Goal: Task Accomplishment & Management: Manage account settings

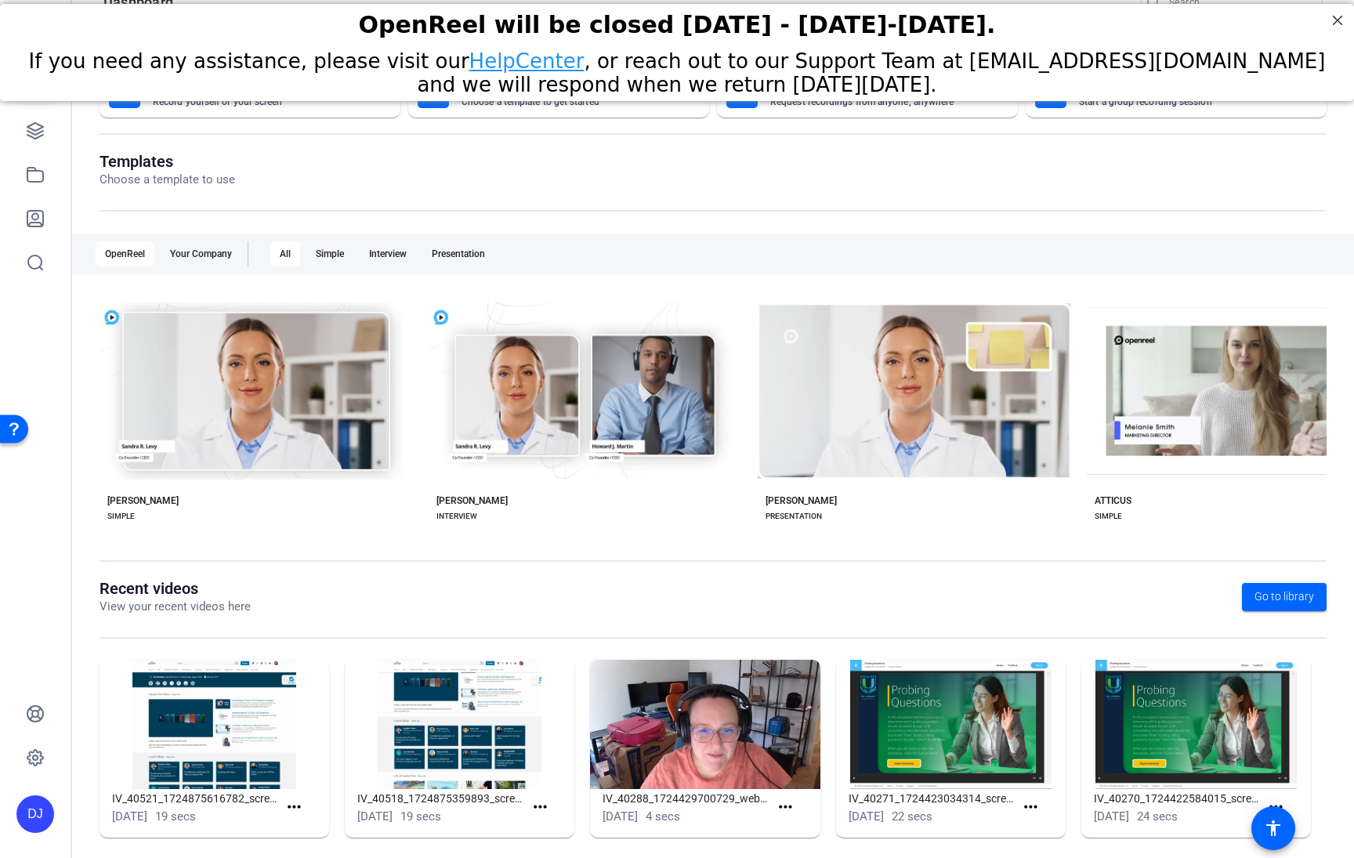
scroll to position [52, 0]
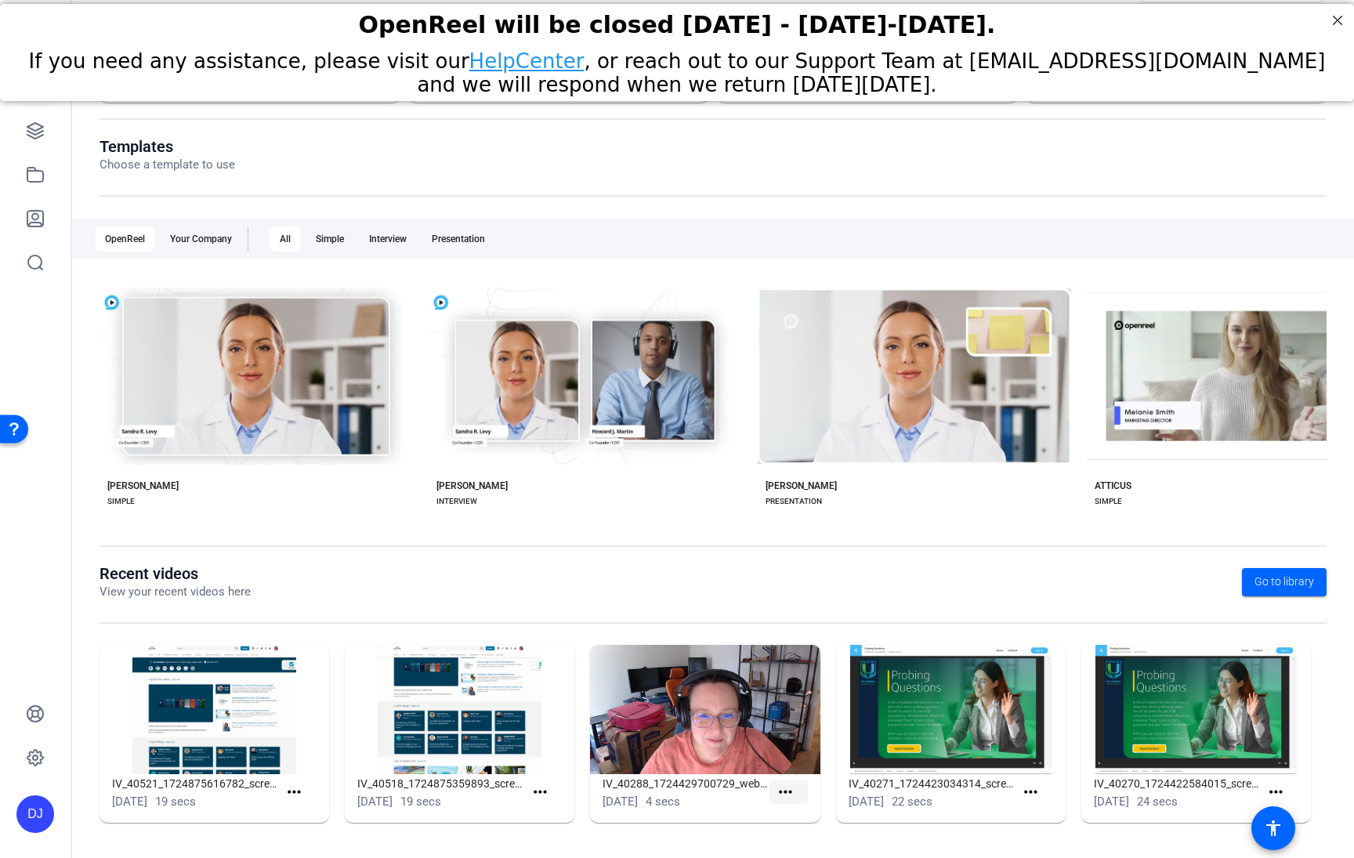
click at [788, 788] on mat-icon "more_horiz" at bounding box center [786, 793] width 20 height 20
click at [785, 787] on div at bounding box center [677, 429] width 1354 height 858
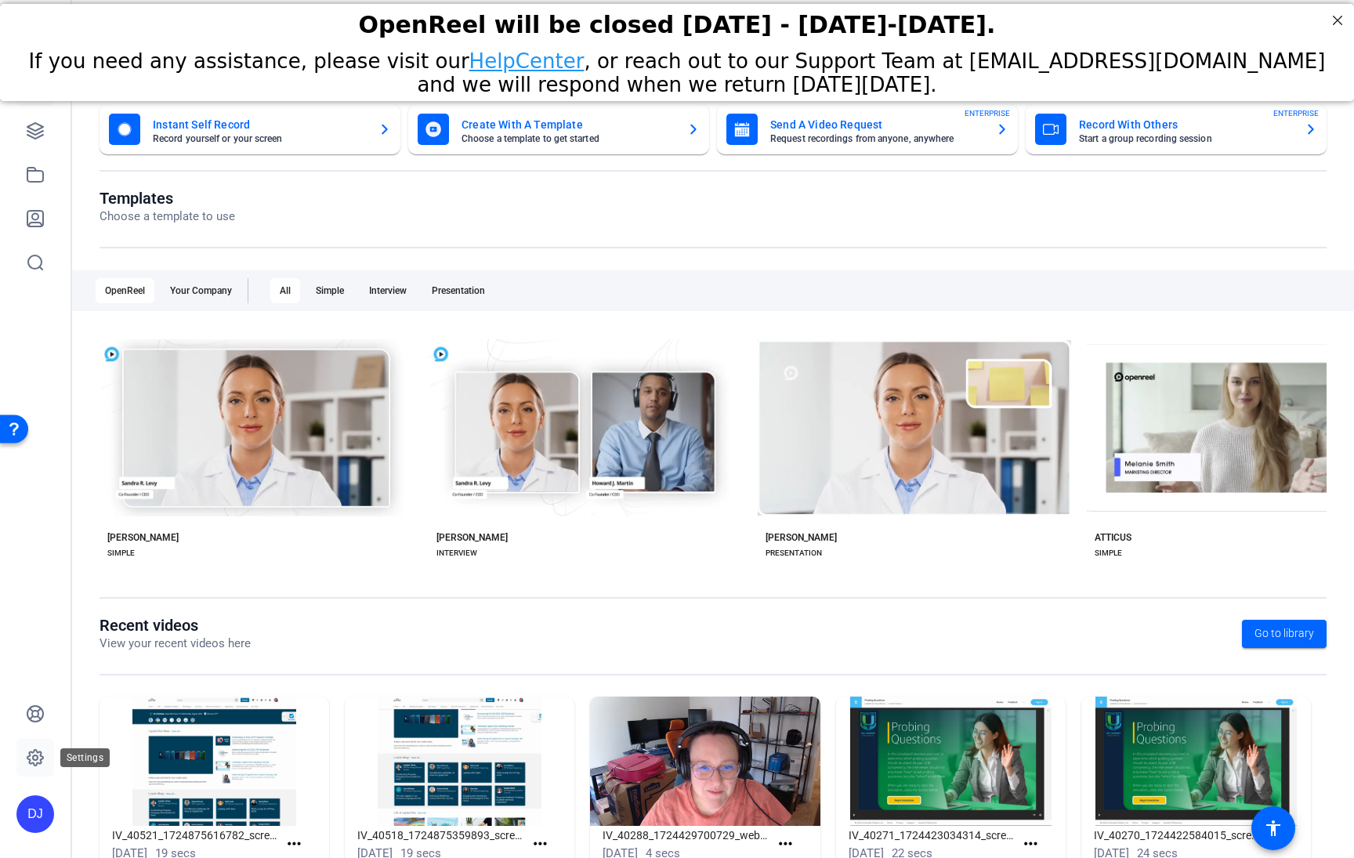
click at [41, 751] on icon at bounding box center [35, 757] width 19 height 19
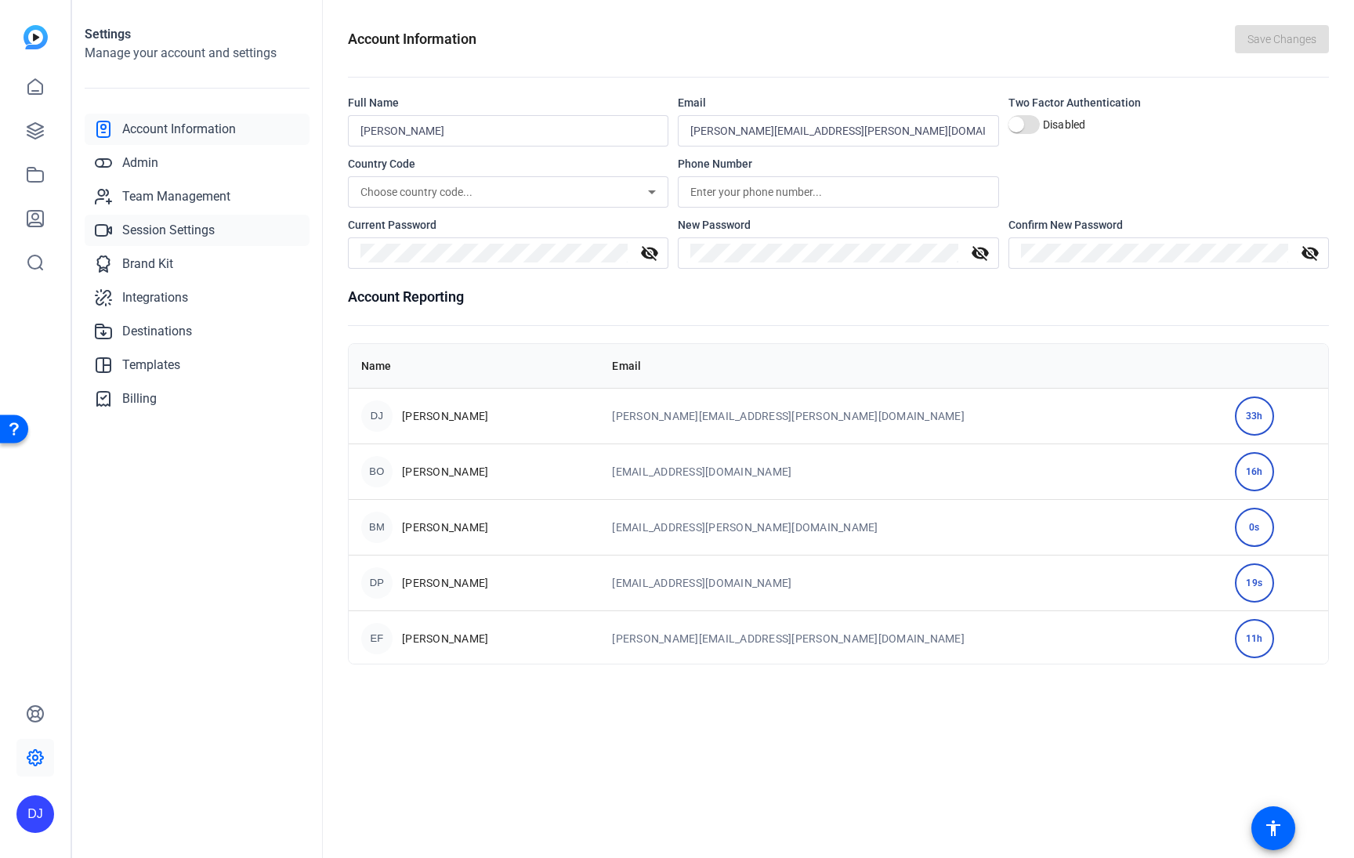
click at [142, 232] on span "Session Settings" at bounding box center [168, 230] width 92 height 19
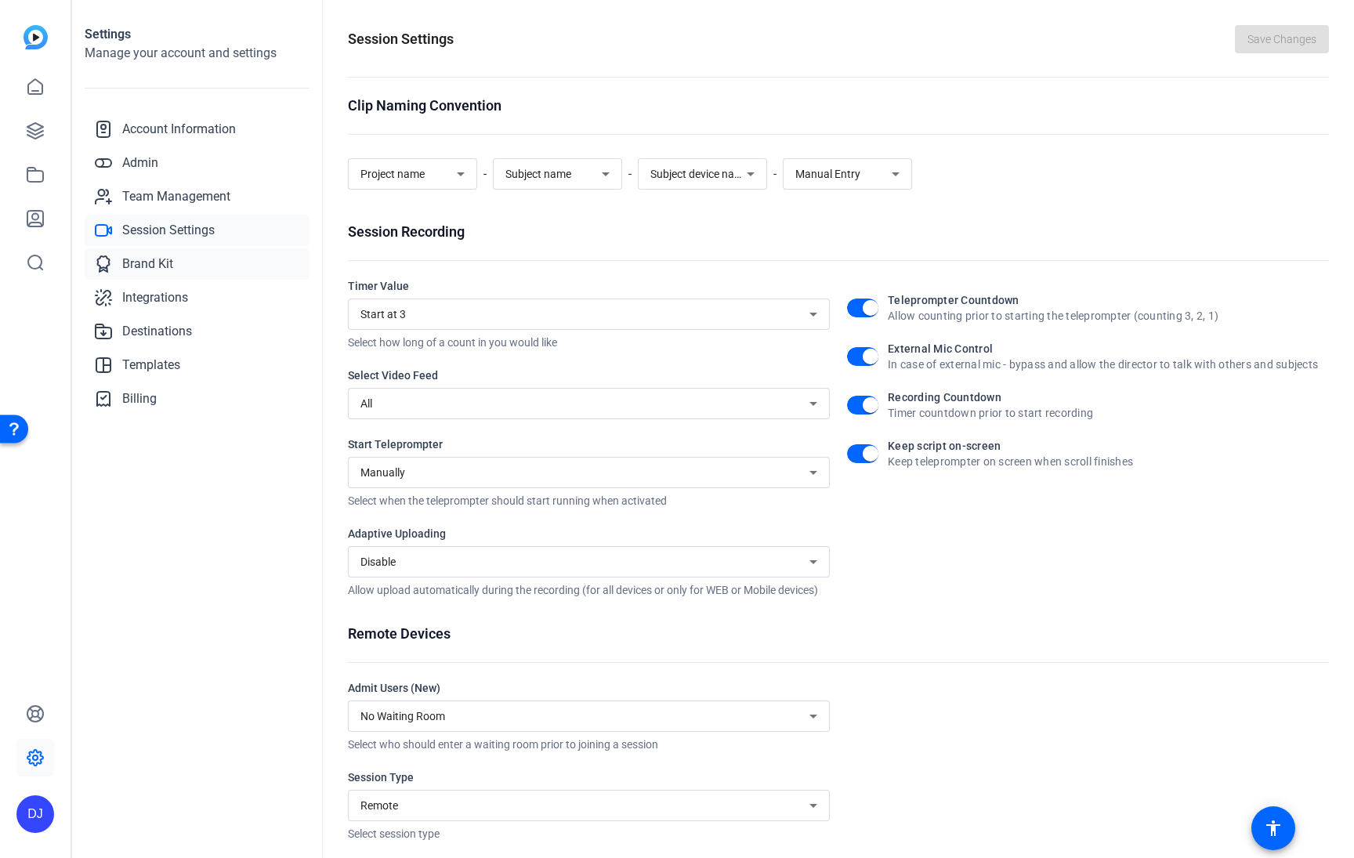
click at [144, 267] on span "Brand Kit" at bounding box center [147, 264] width 51 height 19
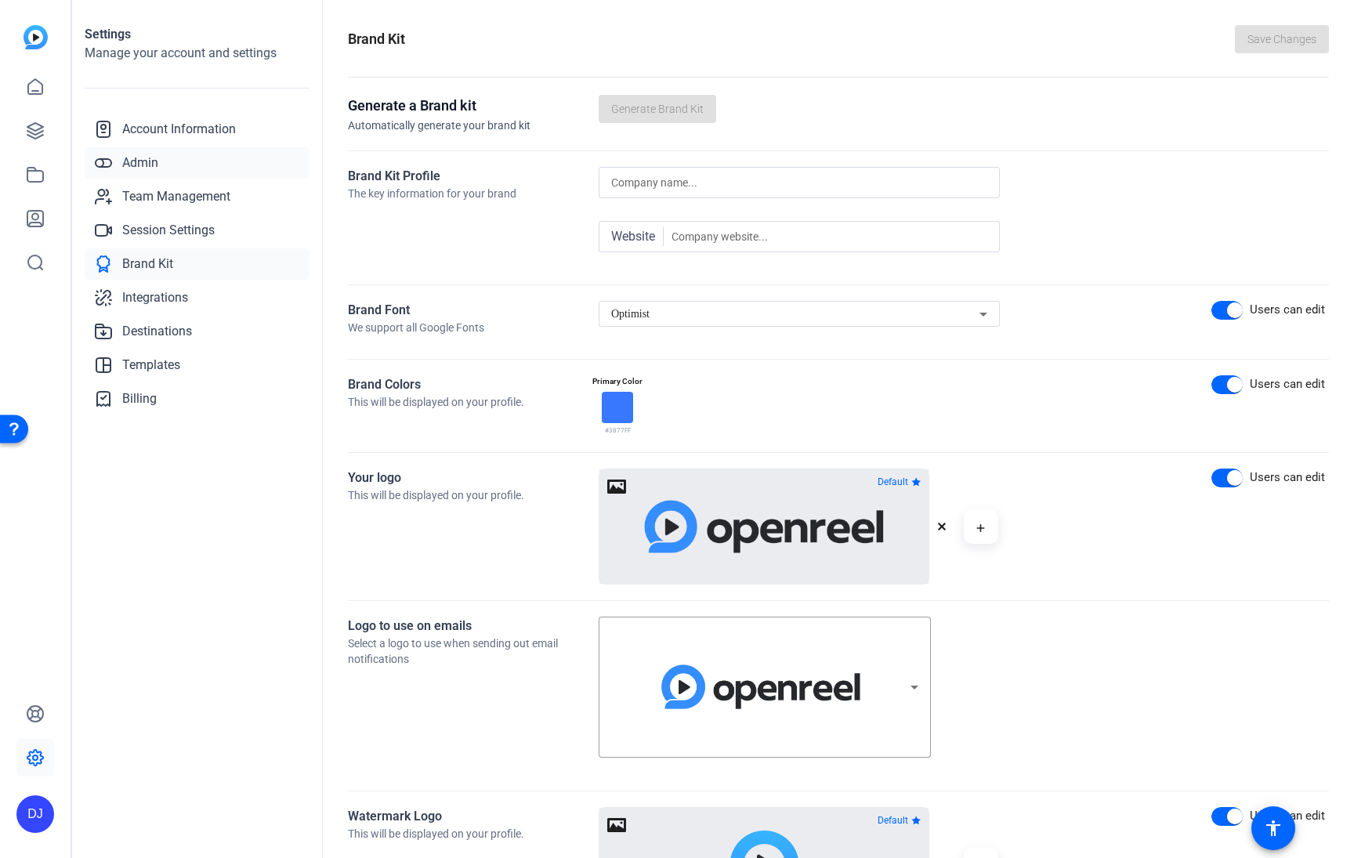
click at [139, 166] on span "Admin" at bounding box center [140, 163] width 36 height 19
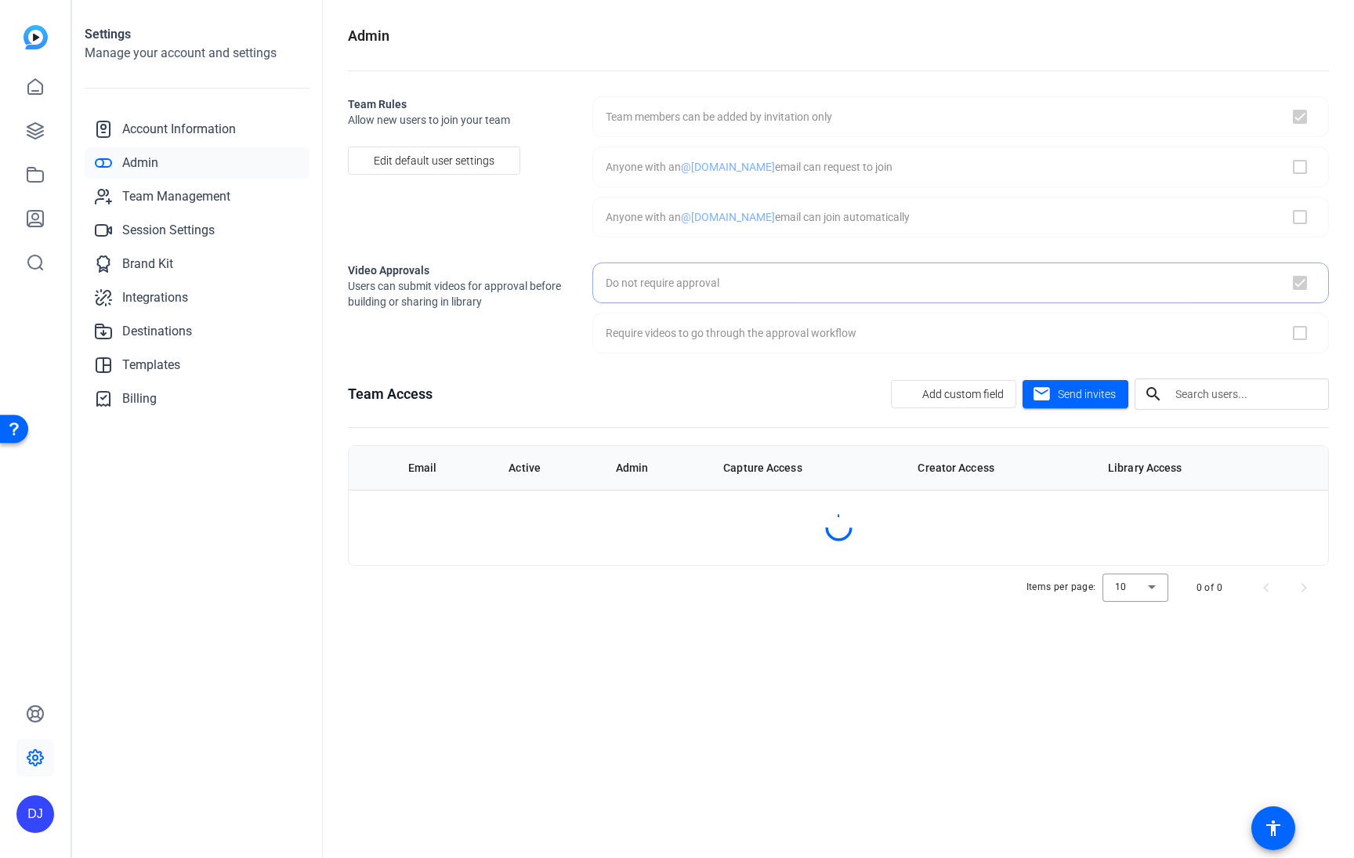
checkbox input "true"
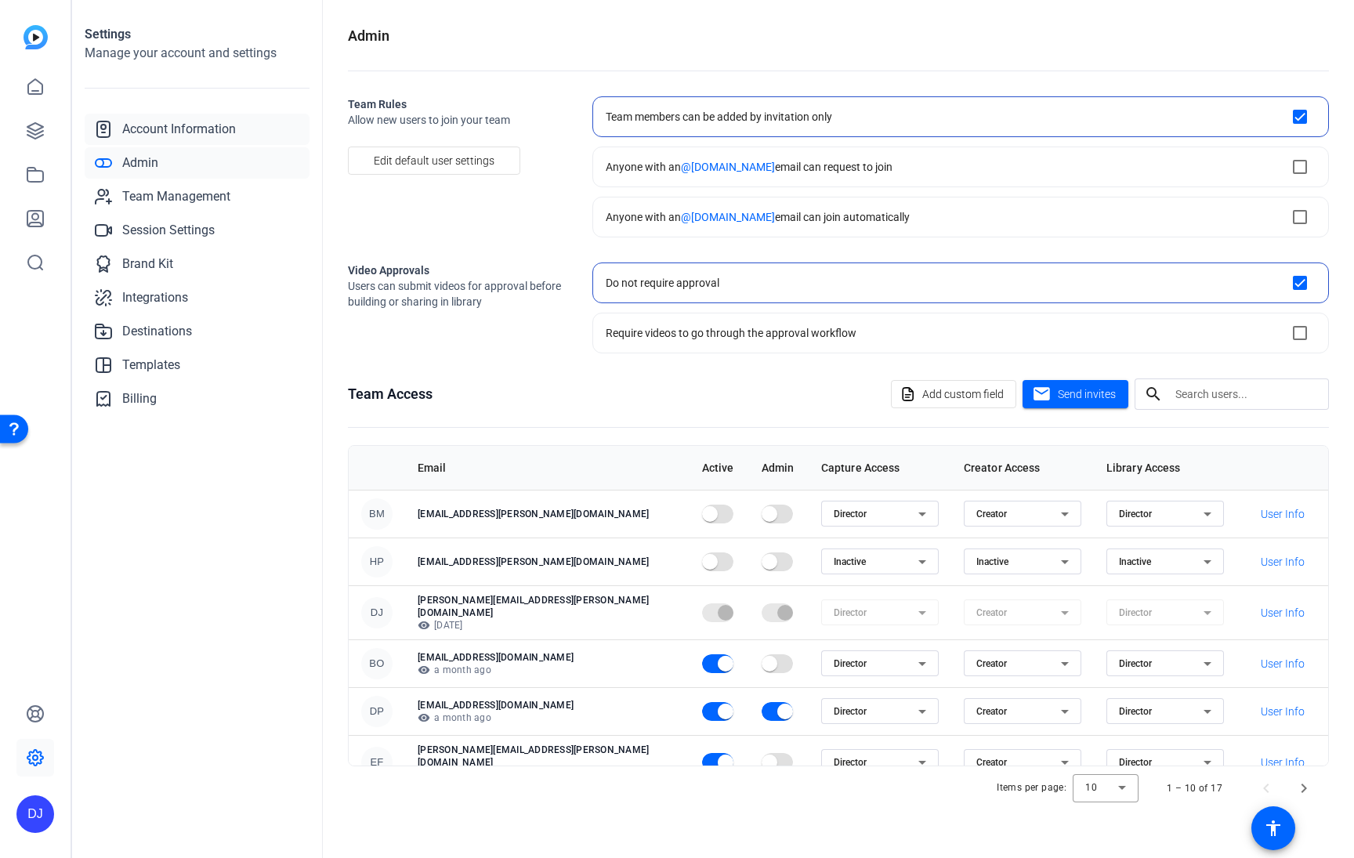
click at [163, 129] on span "Account Information" at bounding box center [179, 129] width 114 height 19
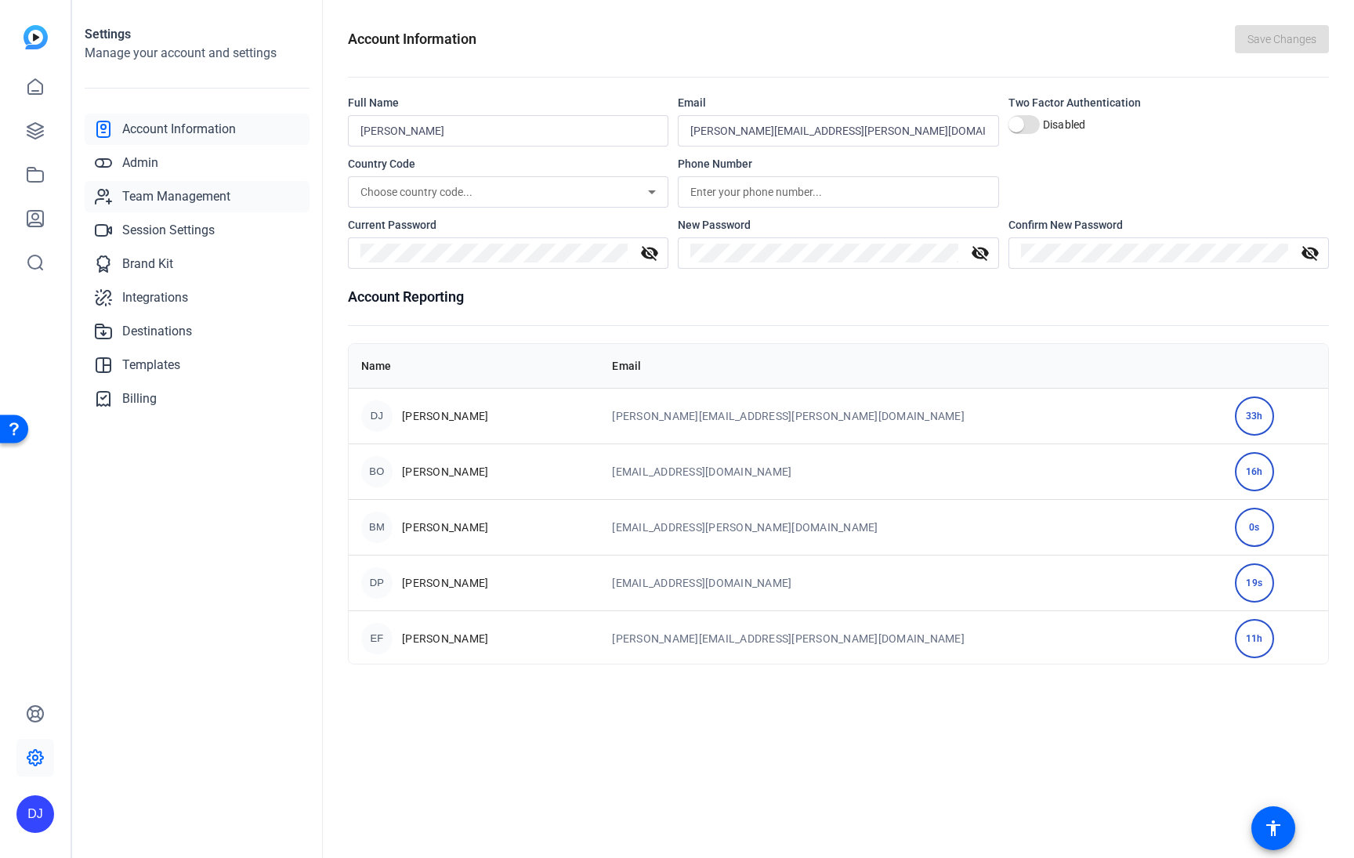
click at [154, 195] on span "Team Management" at bounding box center [176, 196] width 108 height 19
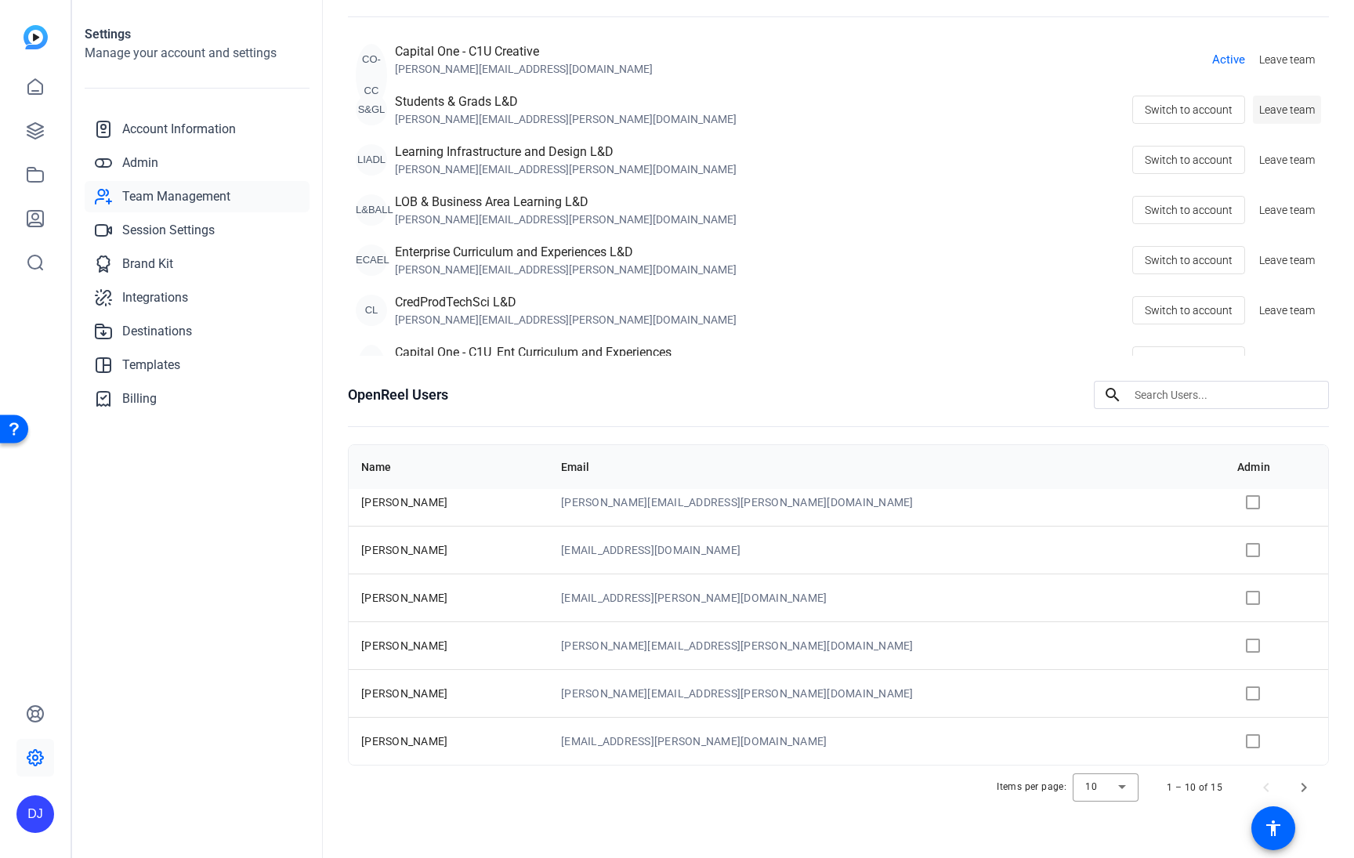
click at [1270, 116] on span "Leave team" at bounding box center [1287, 110] width 56 height 16
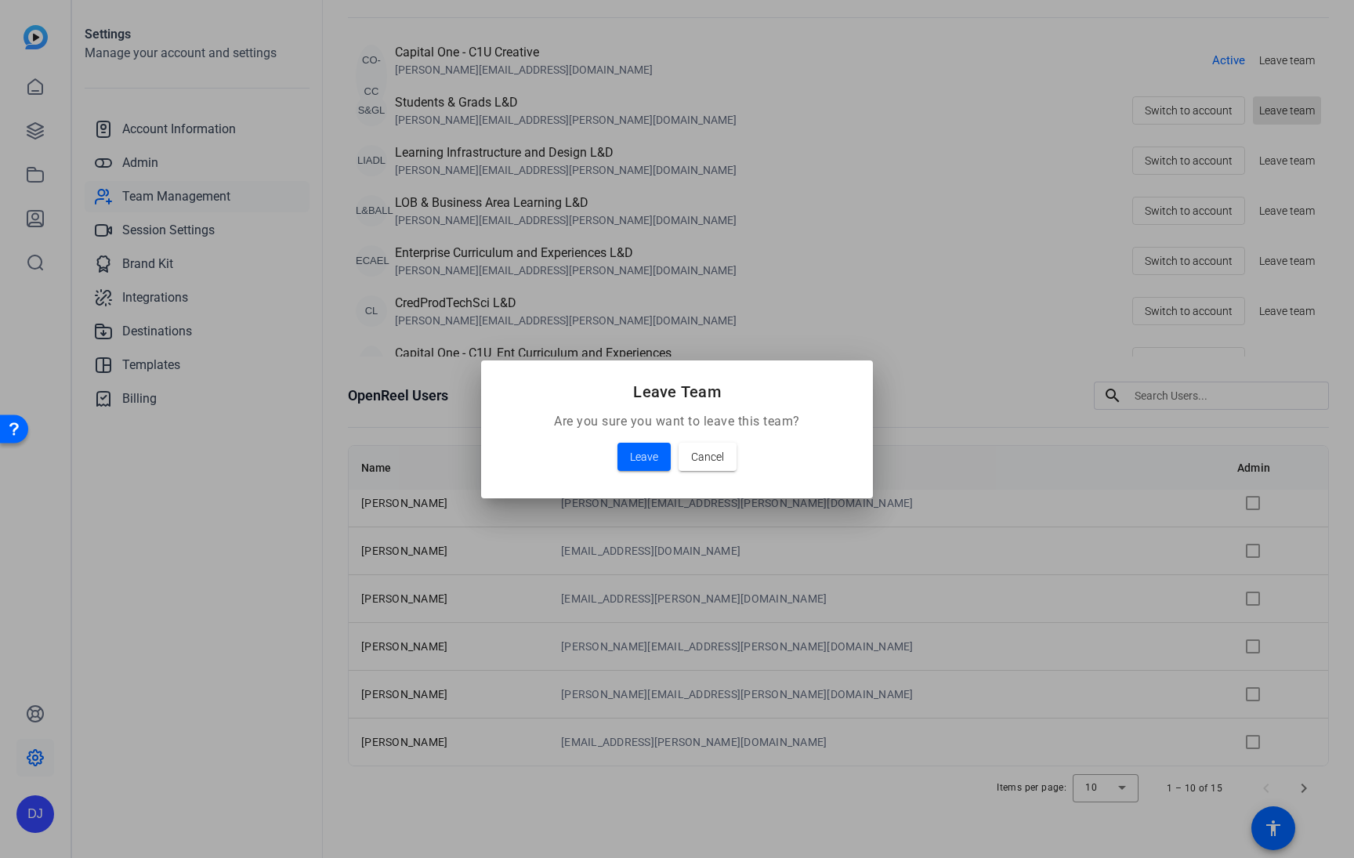
scroll to position [125, 0]
click at [646, 454] on span "Leave" at bounding box center [644, 456] width 28 height 19
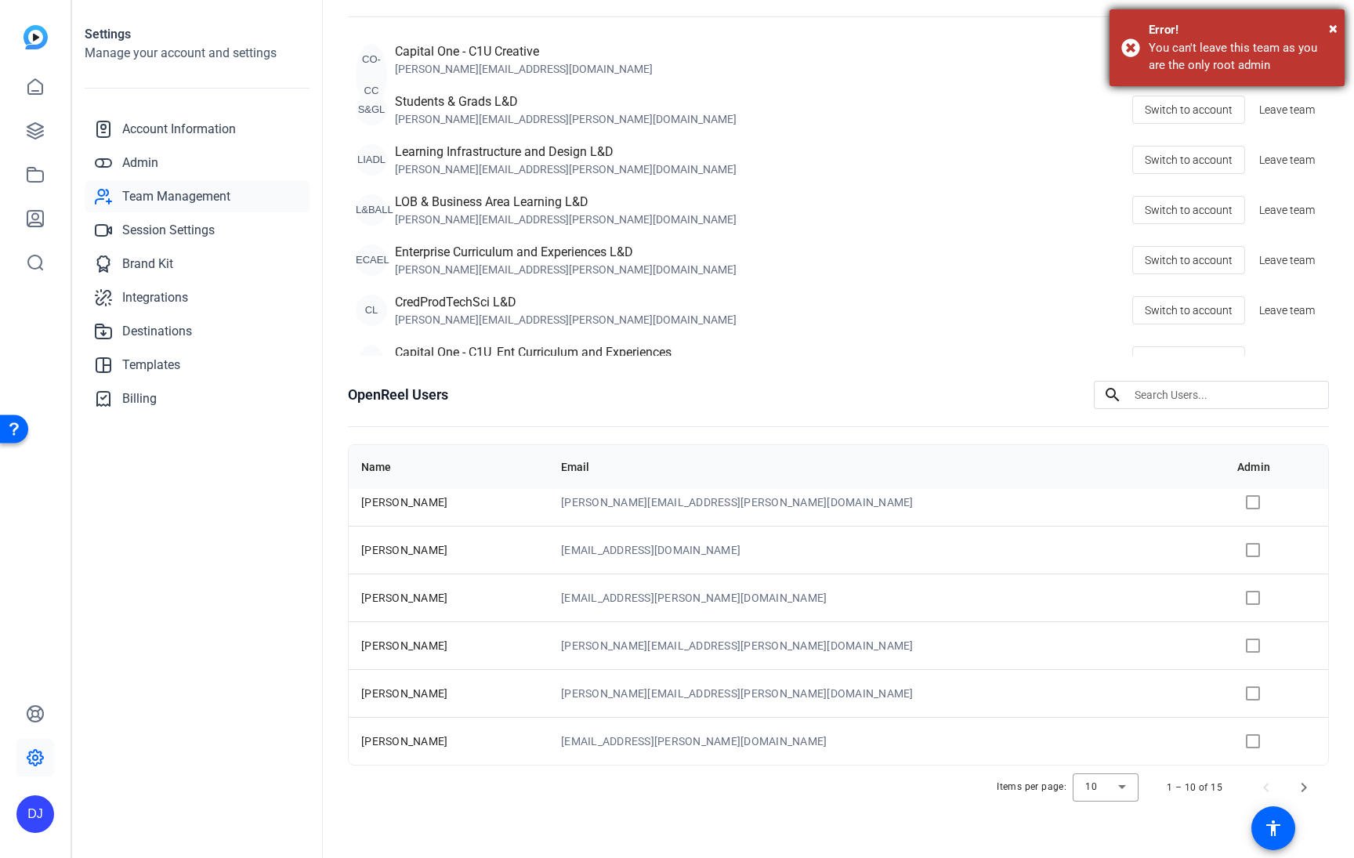
click at [1130, 44] on div "× Error! You can't leave this team as you are the only root admin" at bounding box center [1227, 47] width 235 height 77
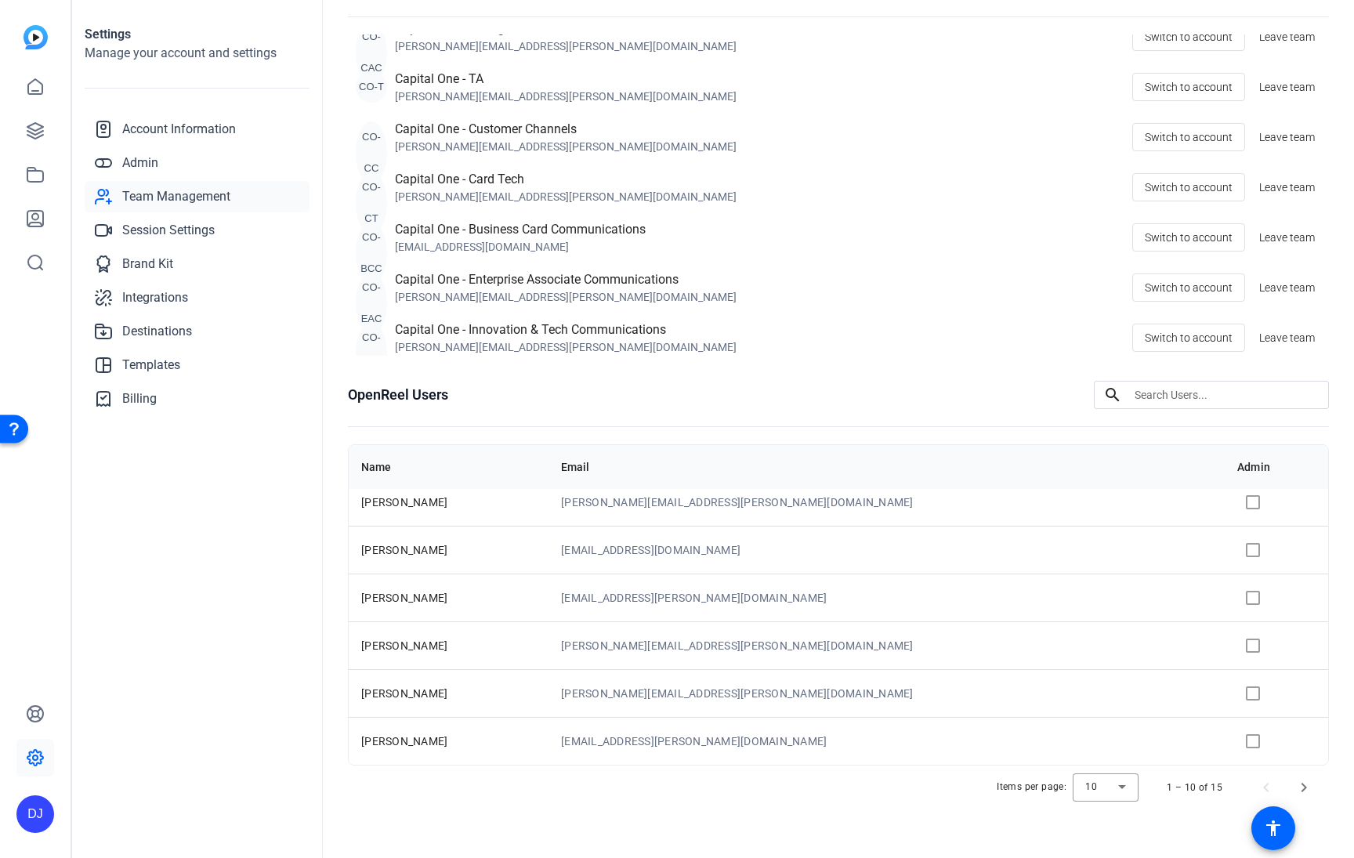
scroll to position [816, 0]
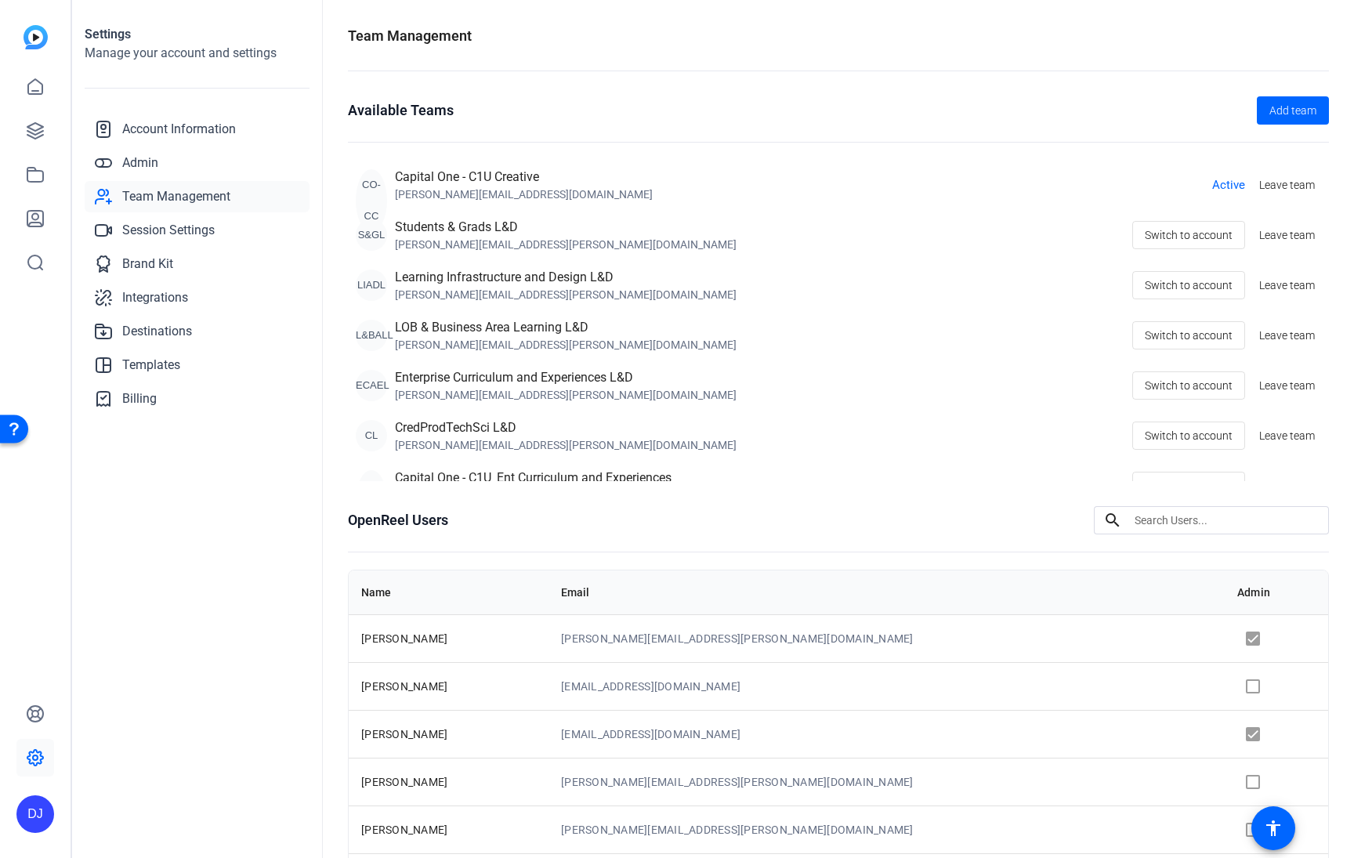
click at [30, 813] on div "DJ" at bounding box center [35, 814] width 38 height 38
click at [201, 791] on mat-icon "logout" at bounding box center [207, 791] width 19 height 19
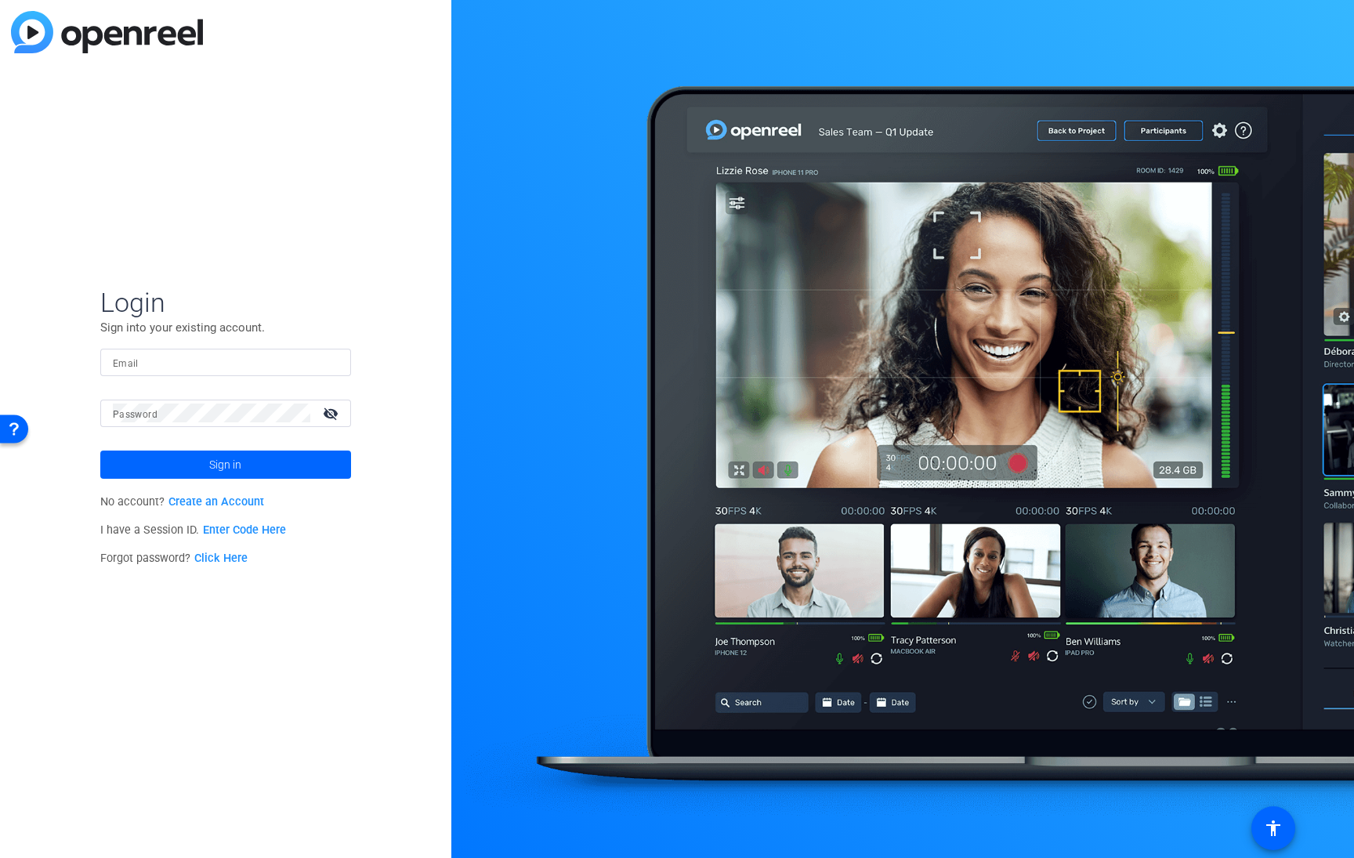
click at [148, 370] on input "Email" at bounding box center [226, 362] width 226 height 19
type input "[PERSON_NAME][EMAIL_ADDRESS][PERSON_NAME][DOMAIN_NAME]"
click at [223, 459] on span "Sign in" at bounding box center [225, 464] width 32 height 39
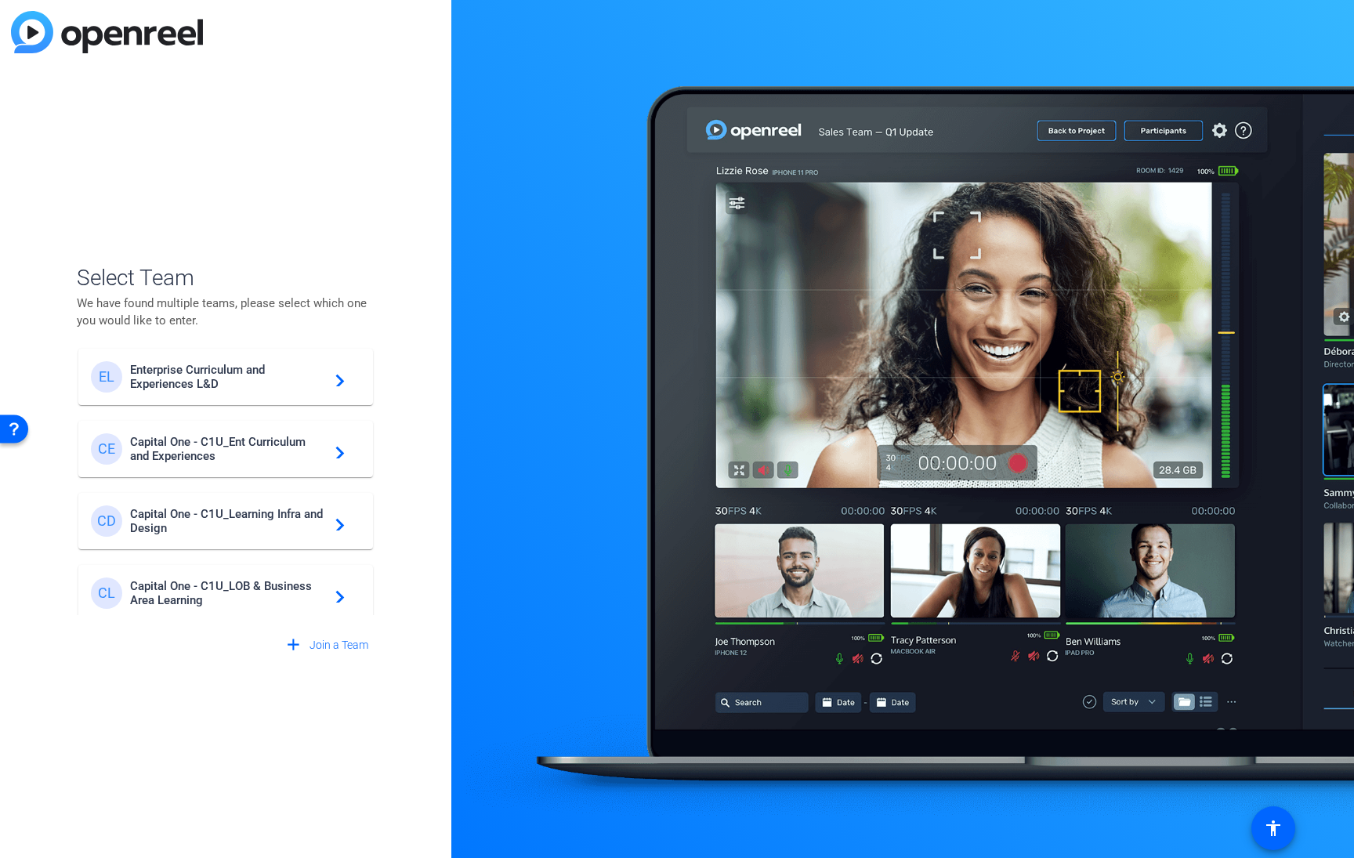
scroll to position [231, 0]
